Goal: Transaction & Acquisition: Book appointment/travel/reservation

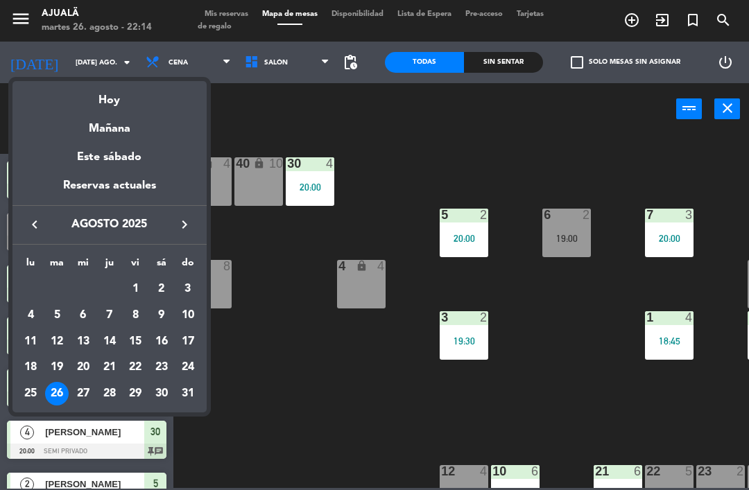
scroll to position [44, 0]
click at [84, 394] on div "27" at bounding box center [83, 394] width 24 height 24
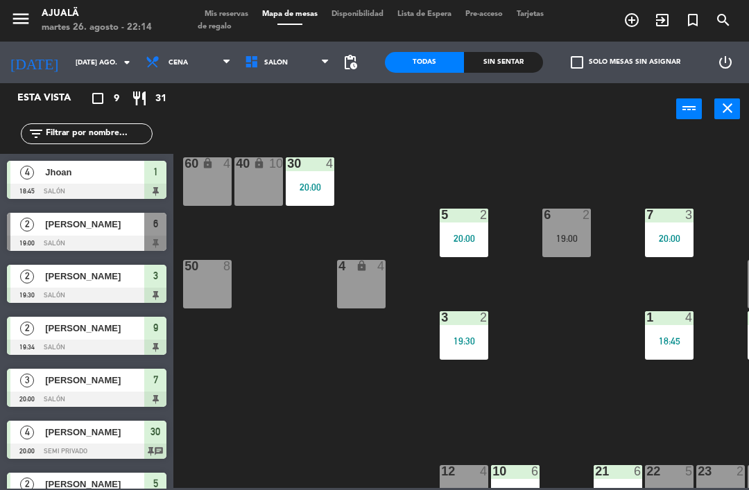
type input "mié. 27 ago."
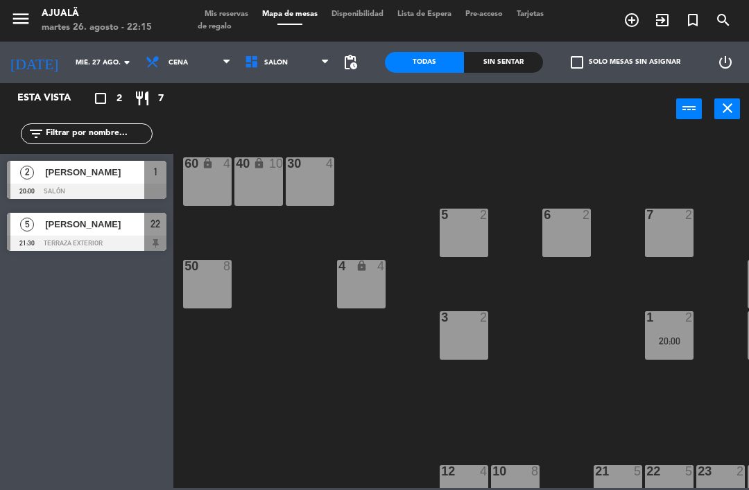
click at [193, 187] on div "60 lock 4" at bounding box center [207, 181] width 49 height 49
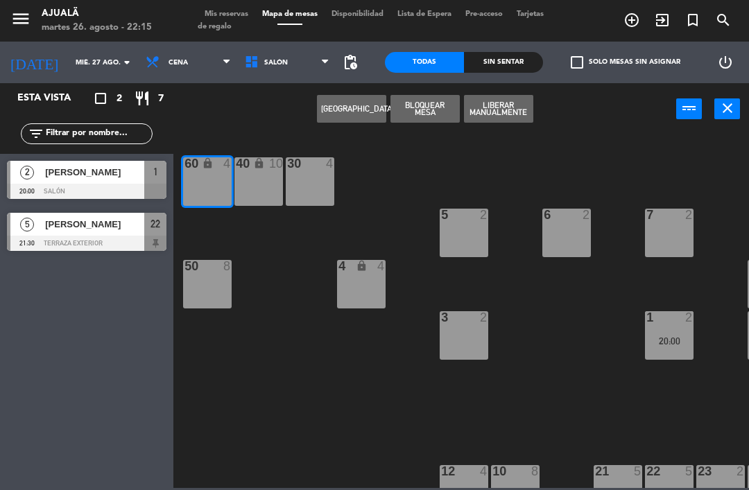
click at [340, 106] on button "[GEOGRAPHIC_DATA]" at bounding box center [351, 109] width 69 height 28
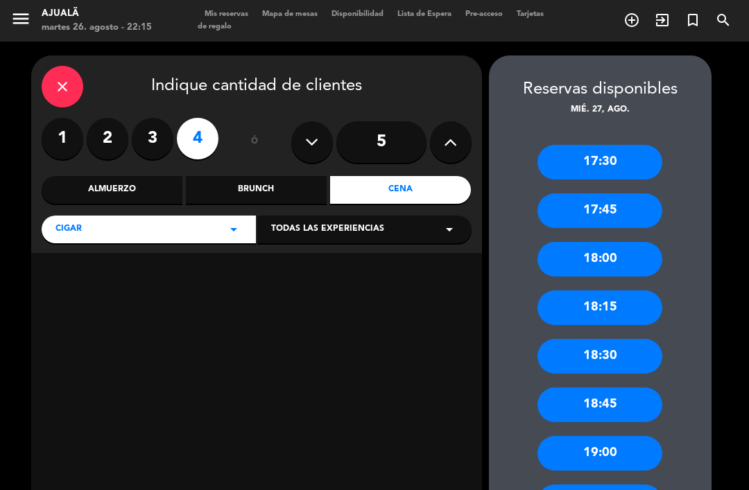
click at [108, 118] on label "2" at bounding box center [108, 139] width 42 height 42
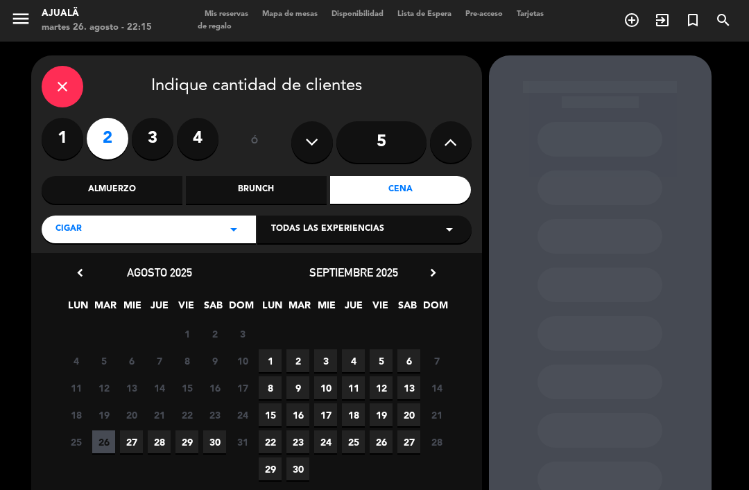
click at [135, 431] on span "27" at bounding box center [131, 442] width 23 height 23
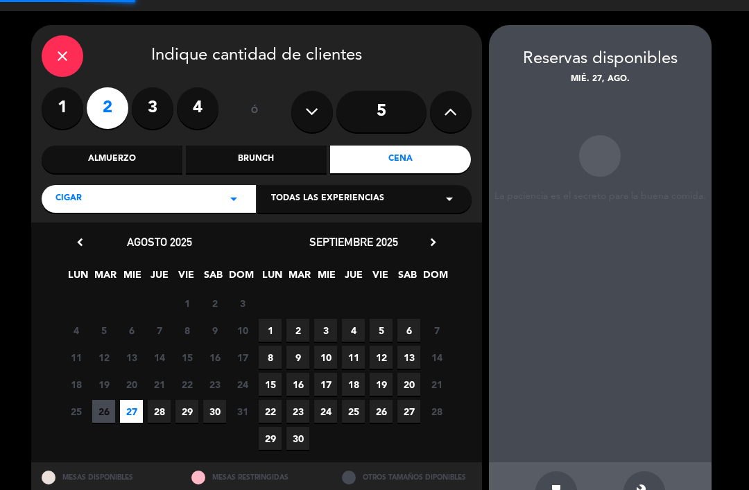
scroll to position [32, 0]
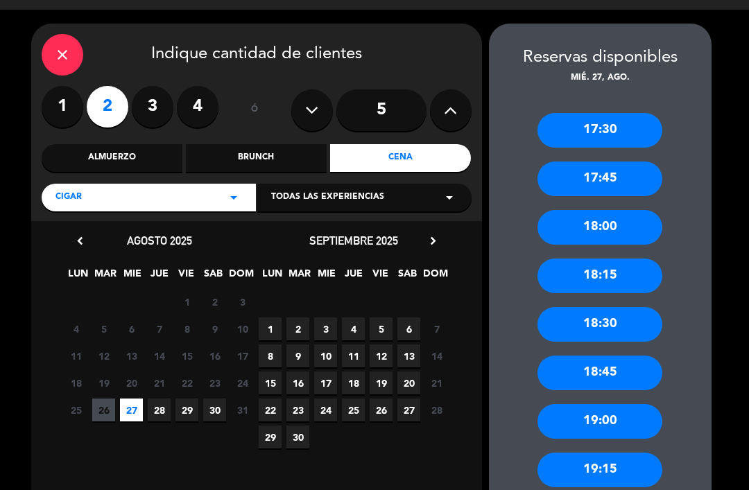
click at [626, 404] on div "19:00" at bounding box center [599, 421] width 125 height 35
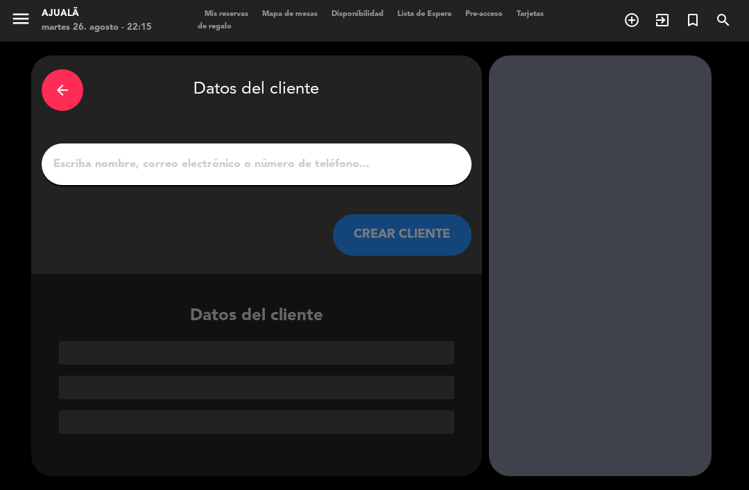
scroll to position [0, 0]
click at [339, 155] on input "1" at bounding box center [256, 164] width 409 height 19
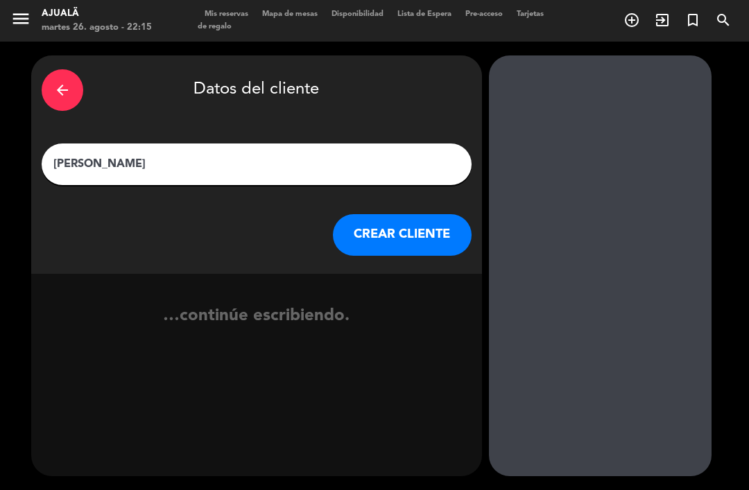
type input "[PERSON_NAME]"
click at [411, 214] on button "CREAR CLIENTE" at bounding box center [402, 235] width 139 height 42
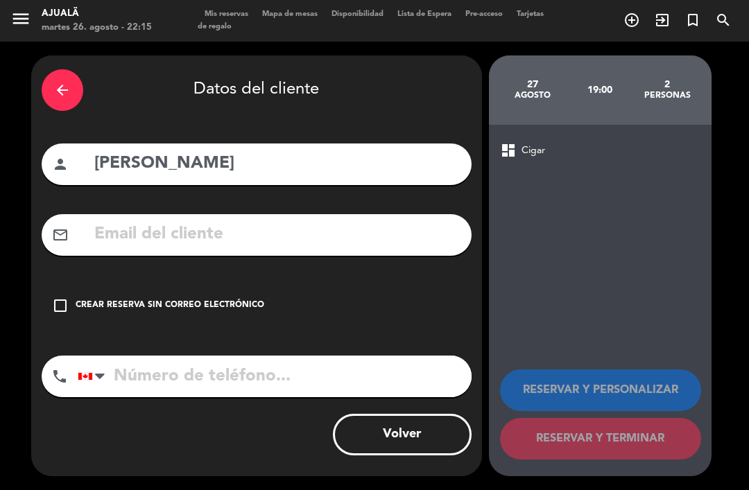
click at [54, 297] on icon "check_box_outline_blank" at bounding box center [60, 305] width 17 height 17
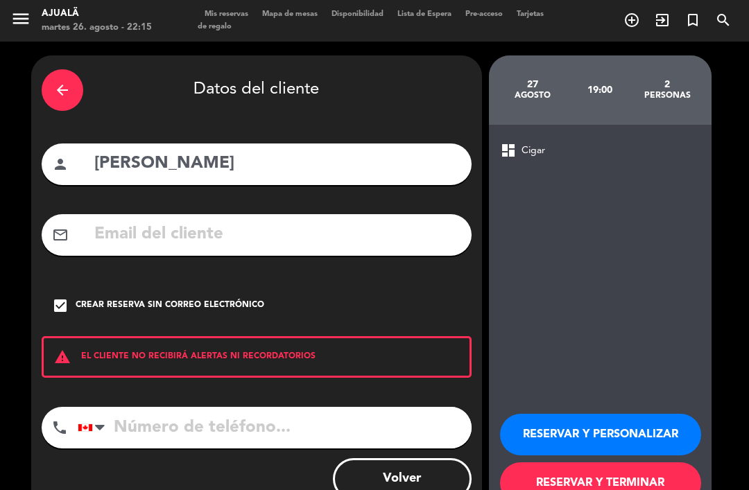
click at [602, 414] on button "RESERVAR Y PERSONALIZAR" at bounding box center [600, 435] width 201 height 42
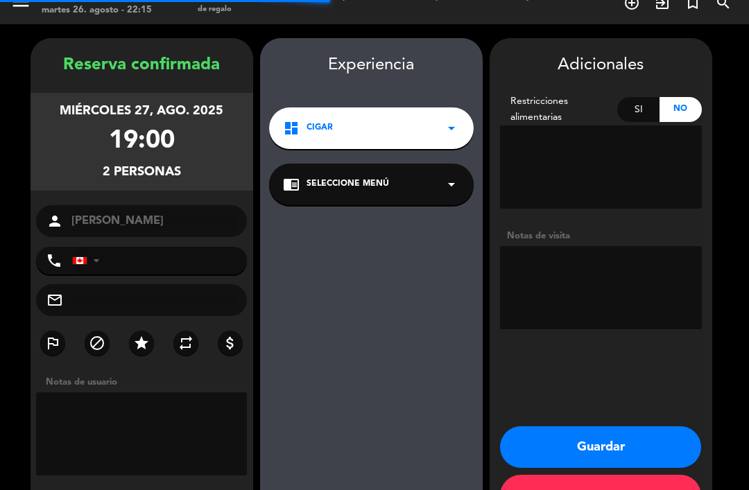
scroll to position [36, 0]
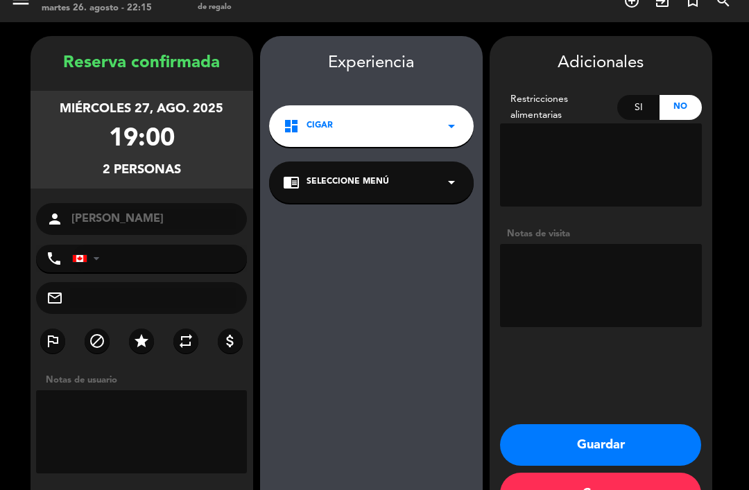
click at [613, 247] on textarea at bounding box center [601, 285] width 202 height 83
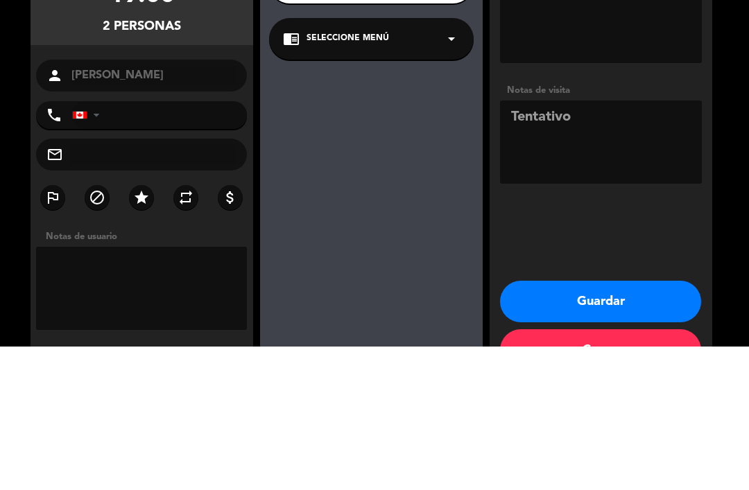
type textarea "Tentativo"
click at [630, 184] on div "Adicionales Restricciones alimentarias Si No Notas de visita Guardar Cerrar" at bounding box center [601, 278] width 223 height 485
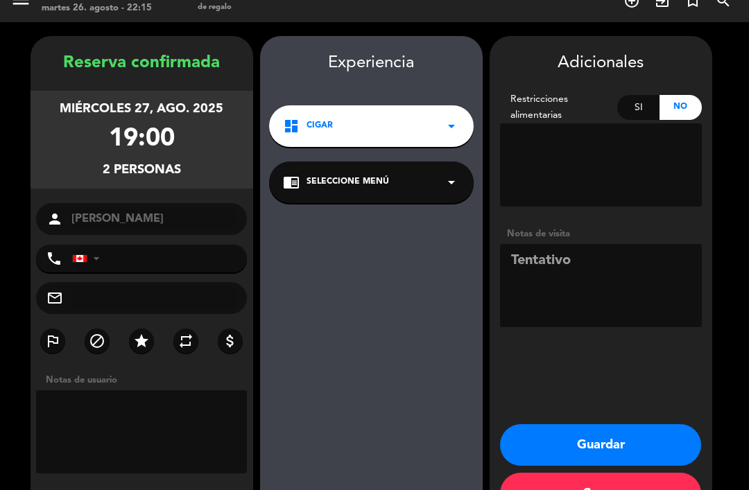
click at [621, 424] on button "Guardar" at bounding box center [600, 445] width 201 height 42
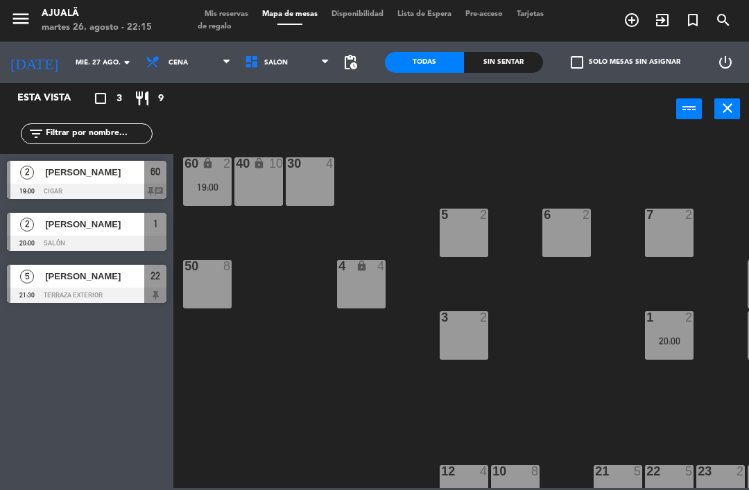
click at [212, 347] on div "30 4 40 lock 10 60 lock 2 19:00 5 2 6 2 7 2 4 lock 4 8 8 50 8 3 2 1 2 20:00 9 2…" at bounding box center [465, 310] width 568 height 355
click at [153, 76] on span "Cena" at bounding box center [188, 62] width 99 height 31
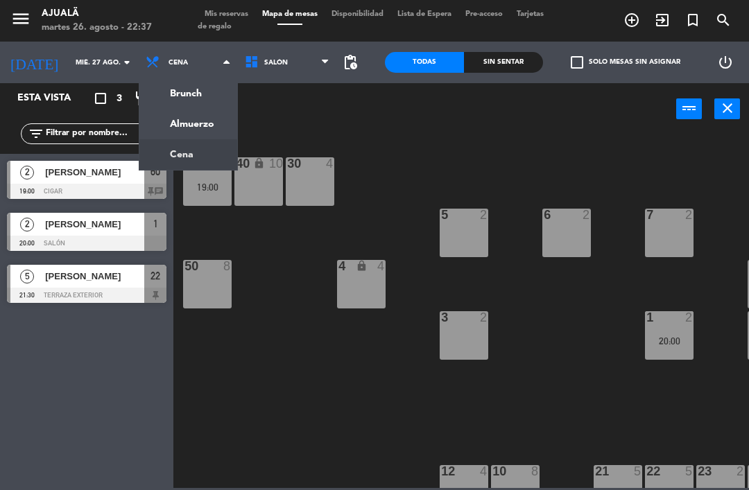
click at [189, 126] on ng-component "menu Ajualä martes 26. agosto - 22:37 Mis reservas Mapa de mesas Disponibilidad…" at bounding box center [374, 244] width 749 height 488
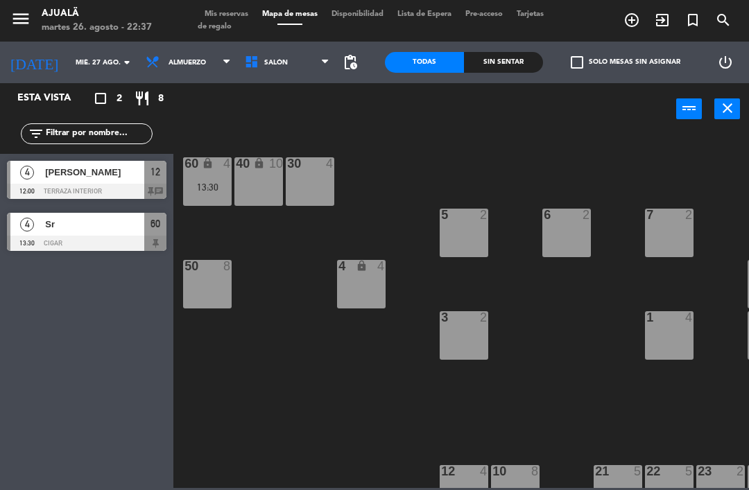
click at [170, 69] on span "Almuerzo" at bounding box center [188, 62] width 99 height 31
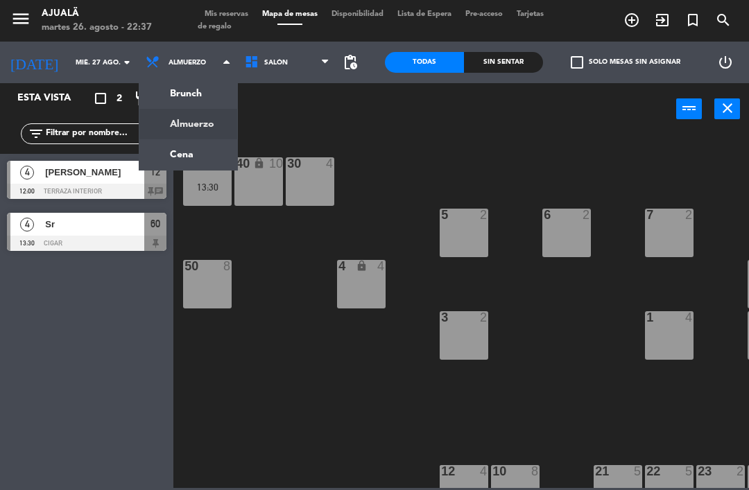
click at [191, 169] on ng-component "menu Ajualä martes 26. agosto - 22:37 Mis reservas Mapa de mesas Disponibilidad…" at bounding box center [374, 244] width 749 height 488
